Goal: Find specific page/section: Find specific page/section

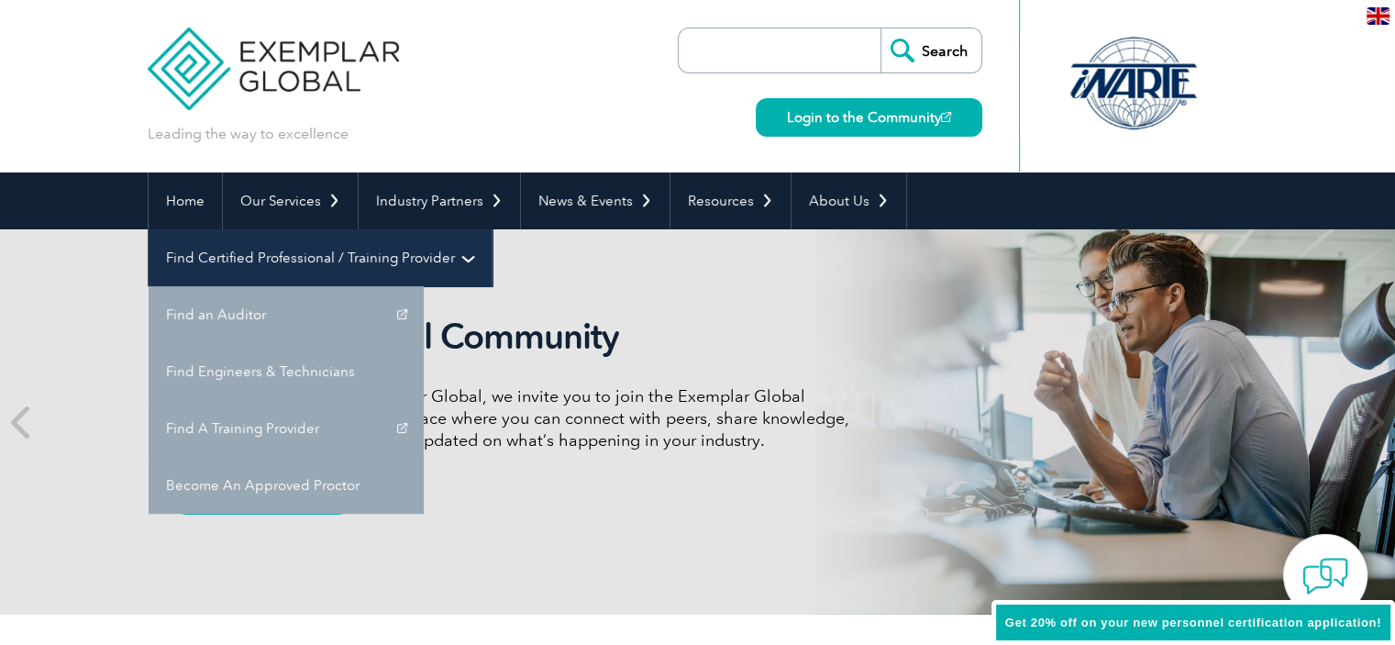
click at [492, 229] on link "Find Certified Professional / Training Provider" at bounding box center [320, 257] width 343 height 57
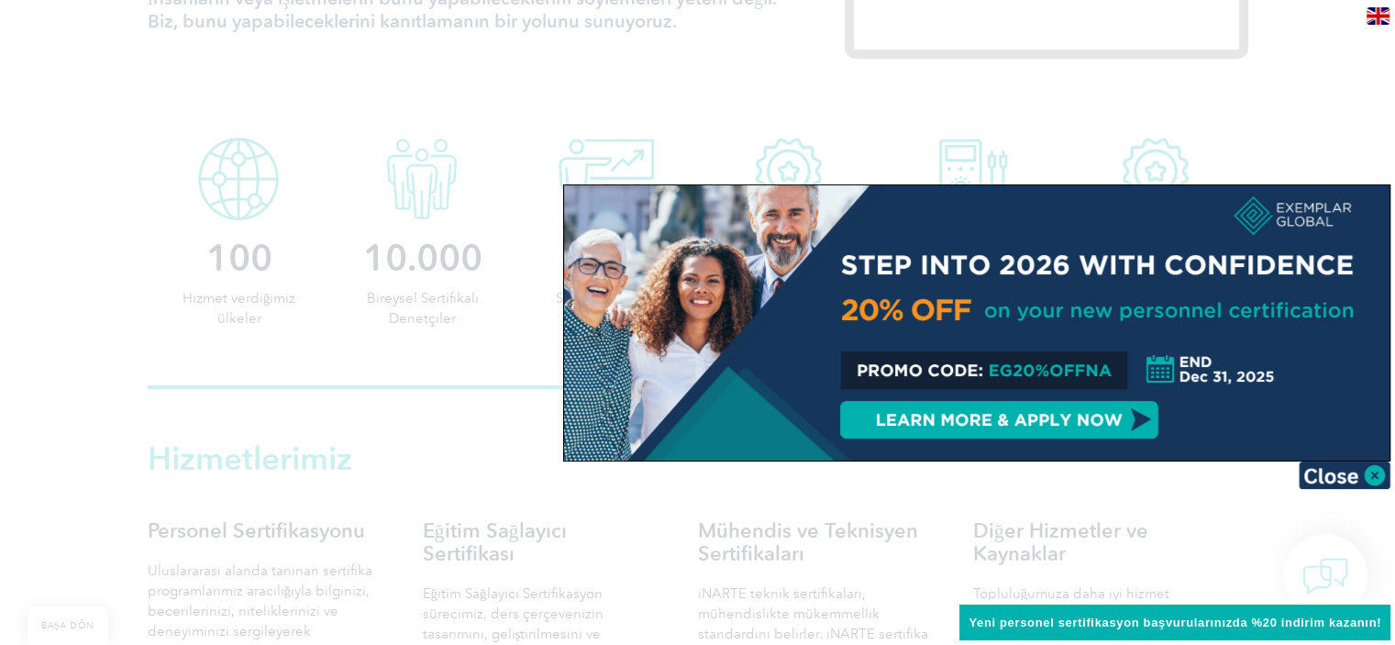
scroll to position [642, 0]
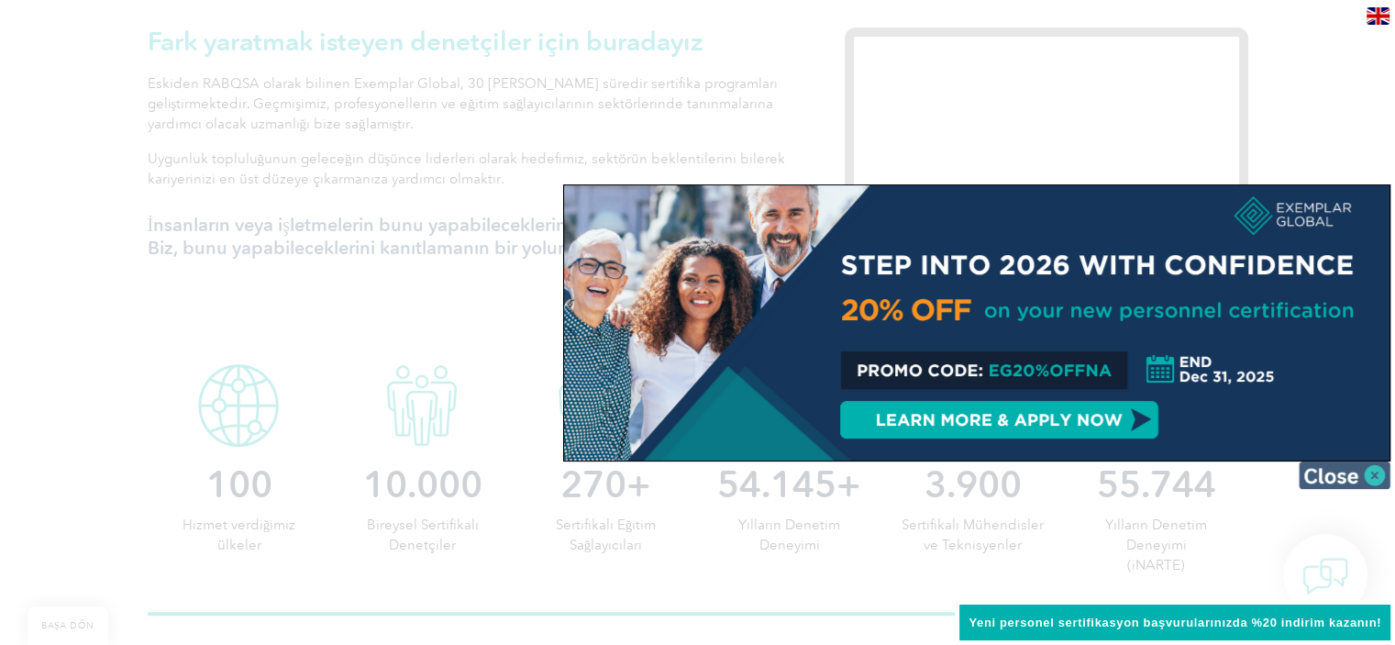
click at [1371, 469] on img at bounding box center [1345, 475] width 92 height 28
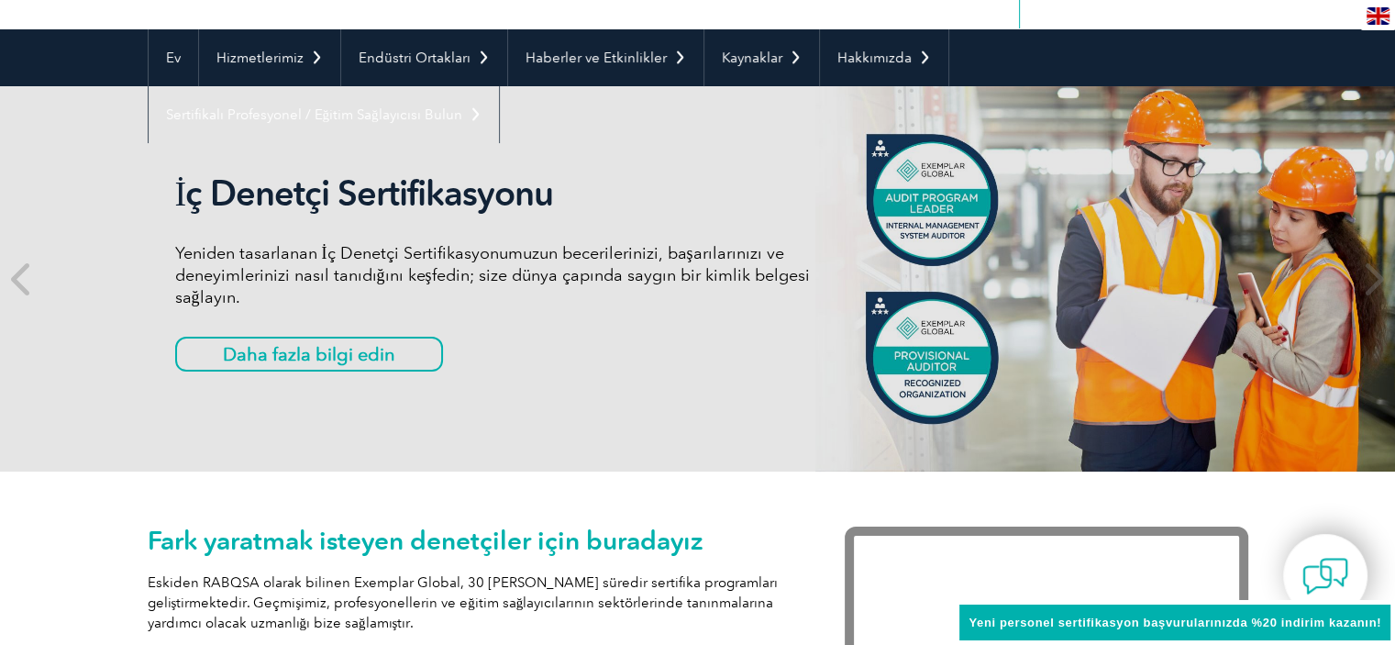
scroll to position [0, 0]
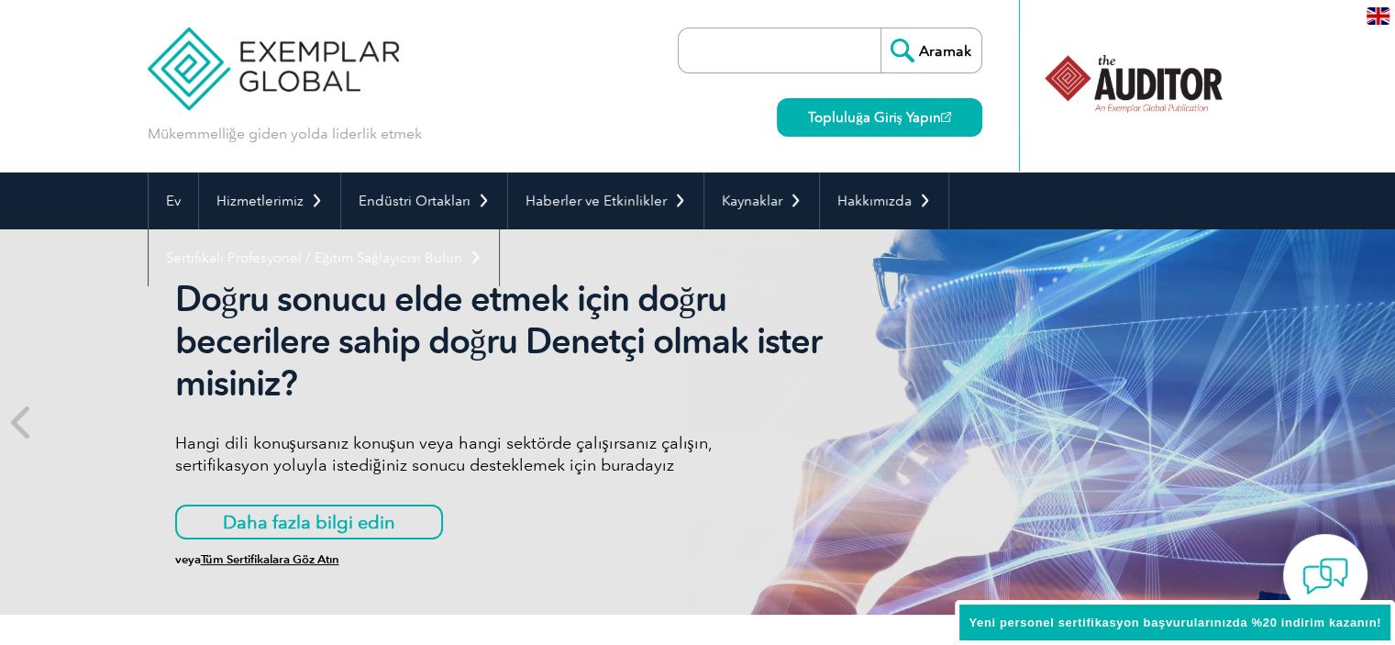
click at [235, 43] on img at bounding box center [274, 55] width 252 height 110
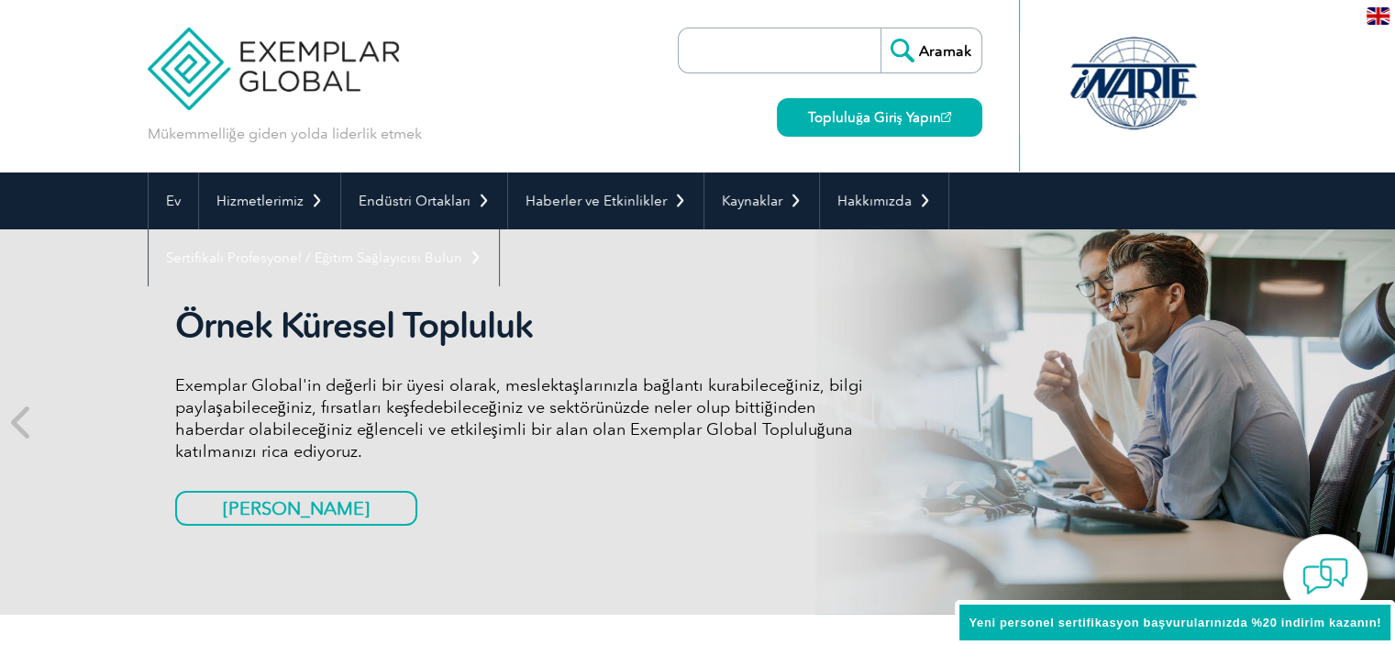
click at [294, 67] on img at bounding box center [274, 55] width 252 height 110
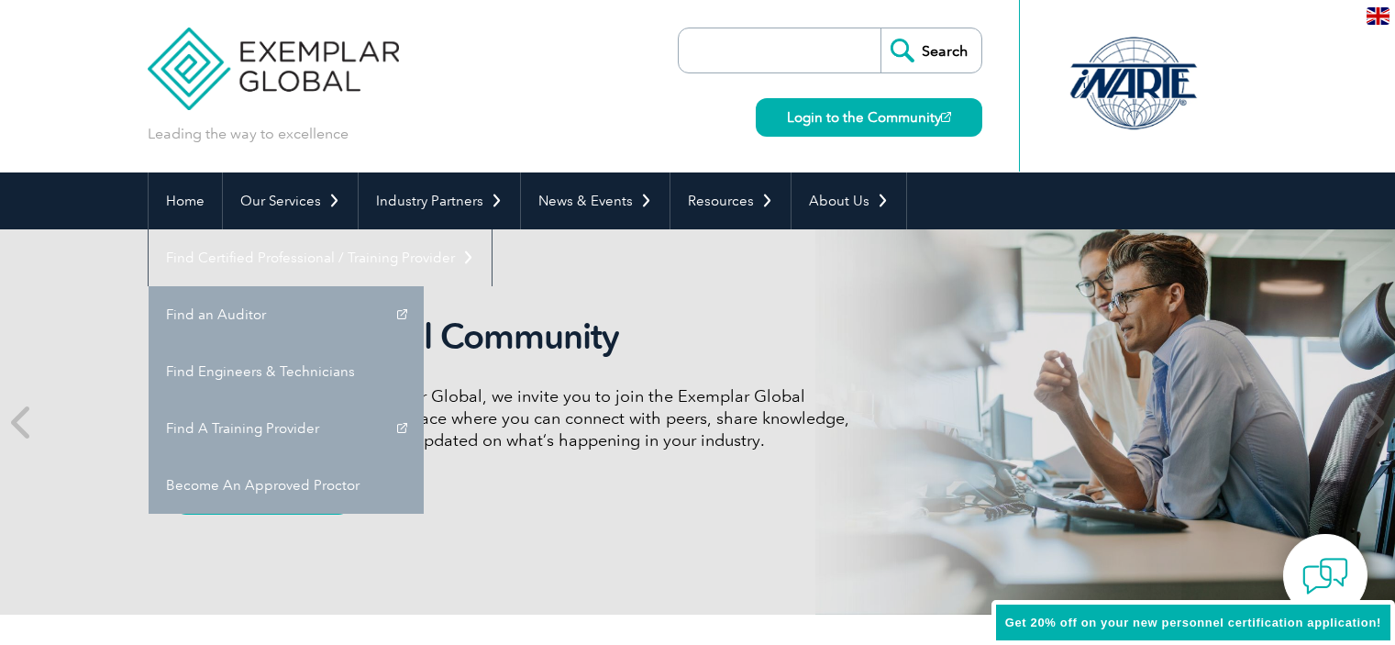
click at [424, 286] on link "Find an Auditor" at bounding box center [286, 314] width 275 height 57
